Goal: Information Seeking & Learning: Learn about a topic

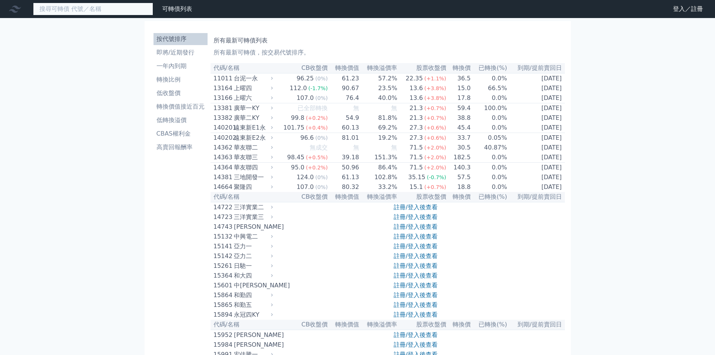
click at [99, 9] on input at bounding box center [93, 9] width 120 height 13
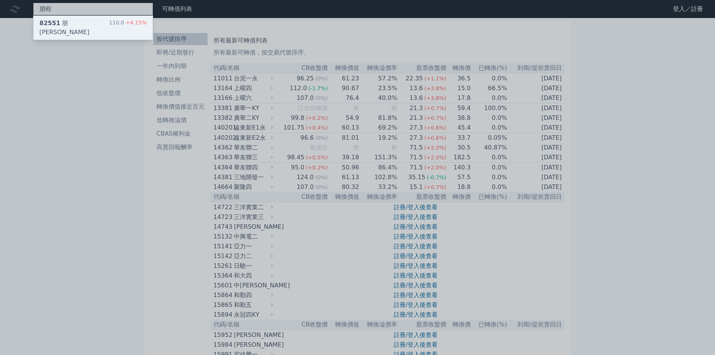
type input "朋程"
click at [94, 24] on div "82551 朋程一 110.0 +4.15%" at bounding box center [92, 28] width 119 height 24
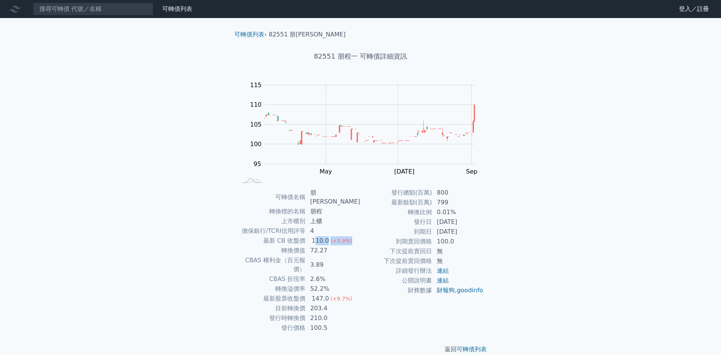
drag, startPoint x: 351, startPoint y: 232, endPoint x: 321, endPoint y: 233, distance: 30.4
click at [317, 236] on td "110.0 (+3.9%)" at bounding box center [333, 241] width 55 height 10
click at [353, 284] on td "52.2%" at bounding box center [333, 289] width 55 height 10
drag, startPoint x: 331, startPoint y: 242, endPoint x: 312, endPoint y: 241, distance: 19.1
click at [312, 245] on td "72.27" at bounding box center [333, 250] width 55 height 10
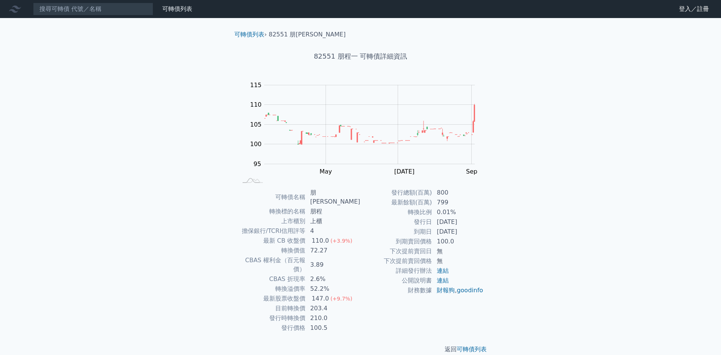
click at [369, 275] on td "詳細發行辦法" at bounding box center [396, 271] width 72 height 10
drag, startPoint x: 325, startPoint y: 250, endPoint x: 313, endPoint y: 250, distance: 12.0
click at [313, 255] on td "3.89" at bounding box center [333, 264] width 55 height 19
click at [342, 274] on td "2.6%" at bounding box center [333, 279] width 55 height 10
drag, startPoint x: 331, startPoint y: 270, endPoint x: 311, endPoint y: 271, distance: 20.6
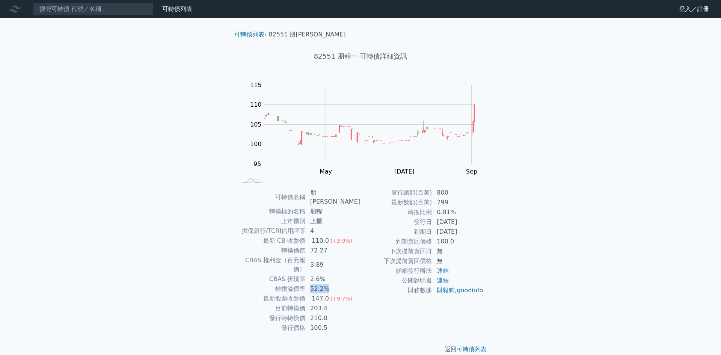
click at [311, 284] on td "52.2%" at bounding box center [333, 289] width 55 height 10
click at [346, 313] on td "210.0" at bounding box center [333, 318] width 55 height 10
drag, startPoint x: 331, startPoint y: 301, endPoint x: 315, endPoint y: 298, distance: 16.4
click at [315, 313] on td "210.0" at bounding box center [333, 318] width 55 height 10
click at [357, 323] on td "100.5" at bounding box center [333, 328] width 55 height 10
